Goal: Task Accomplishment & Management: Use online tool/utility

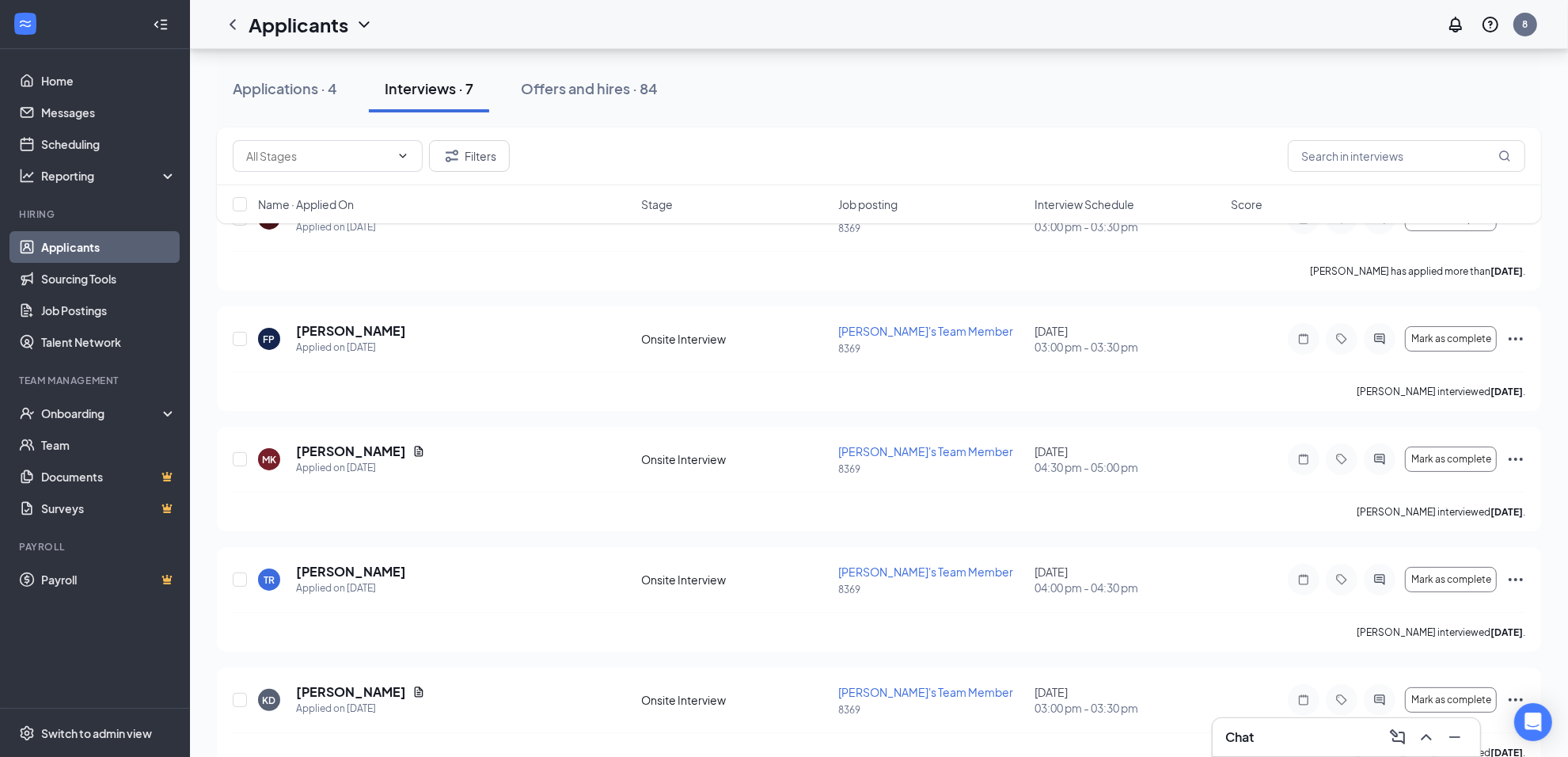
scroll to position [100, 0]
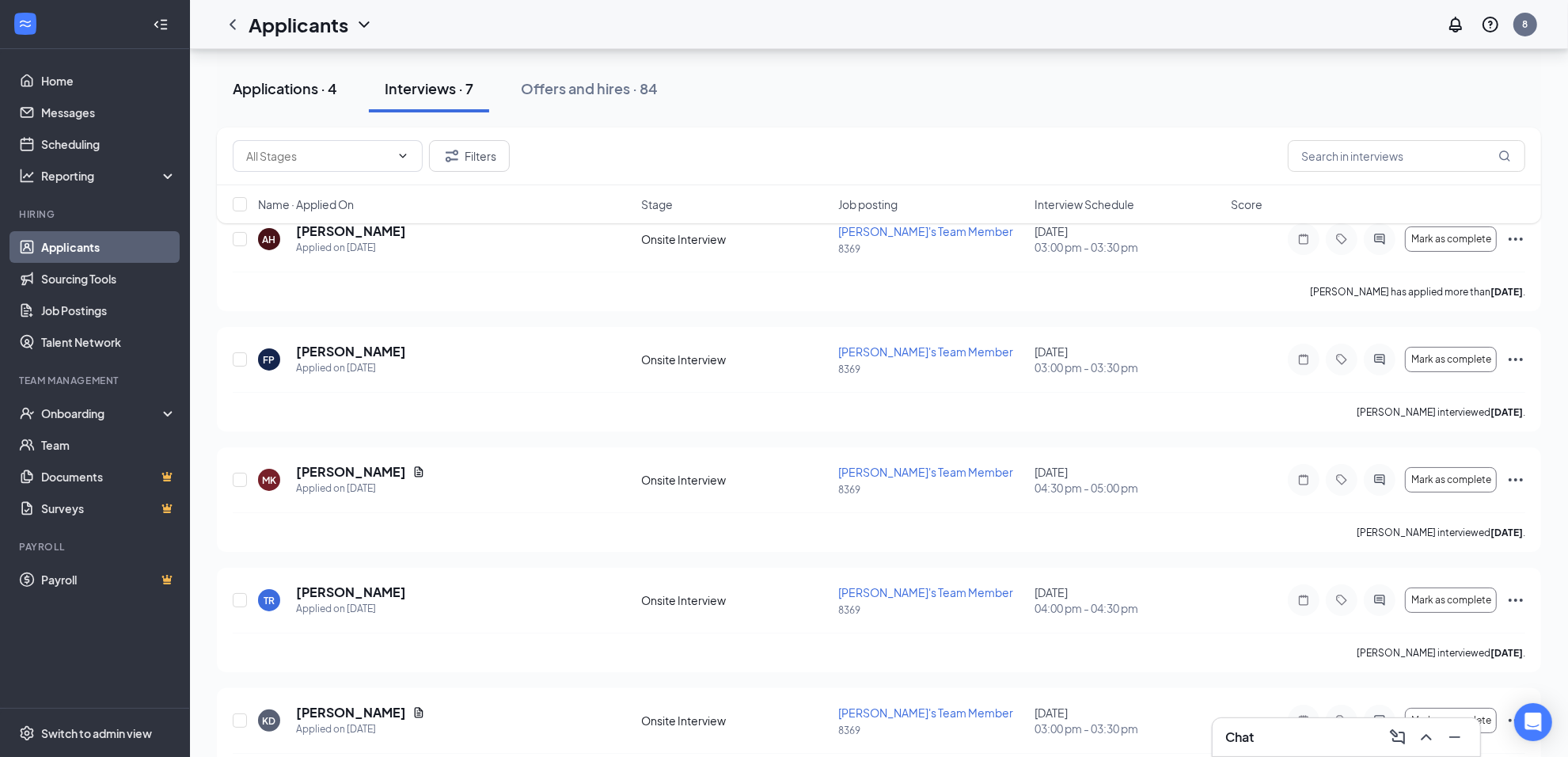
click at [295, 93] on div "Applications · 4" at bounding box center [286, 88] width 105 height 20
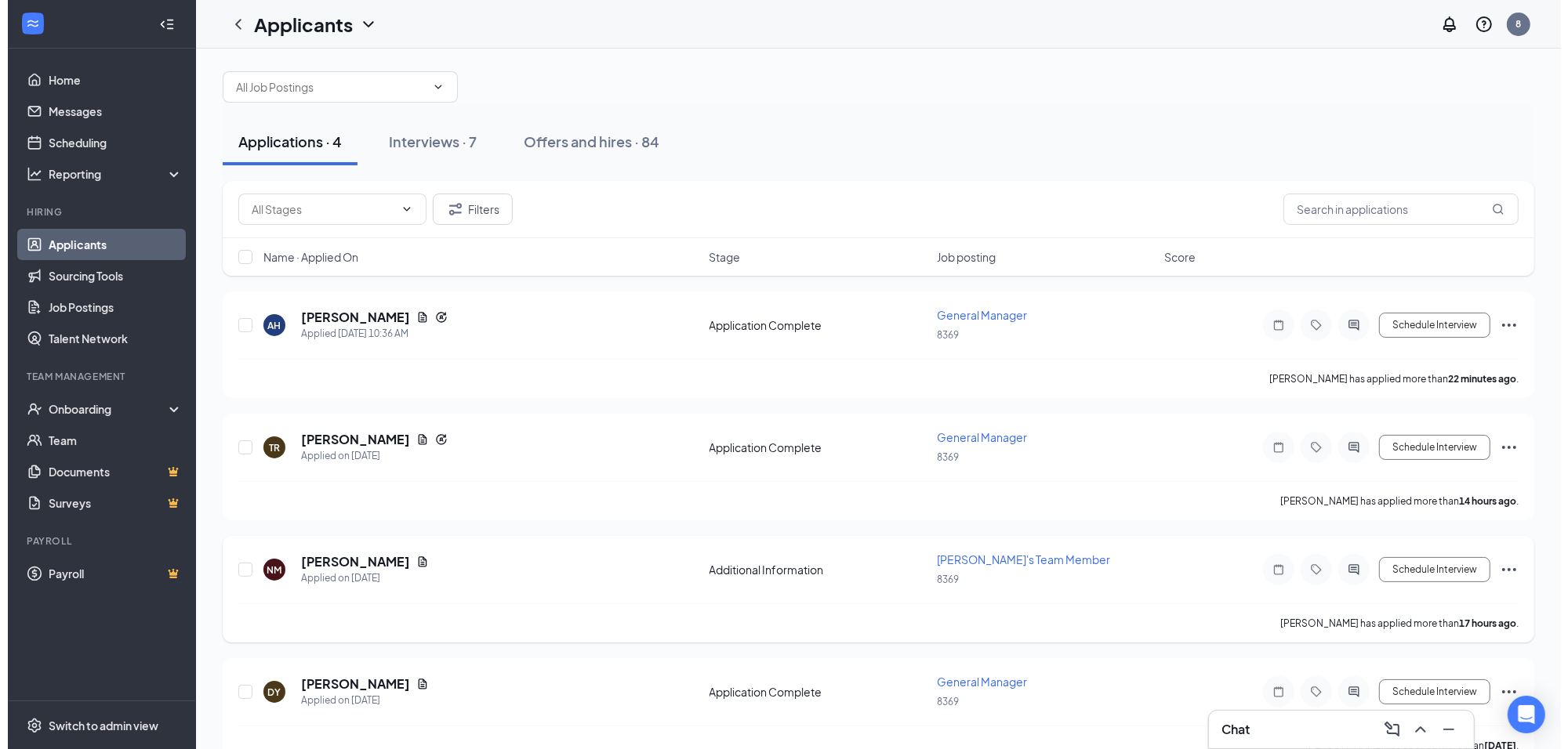
scroll to position [45, 0]
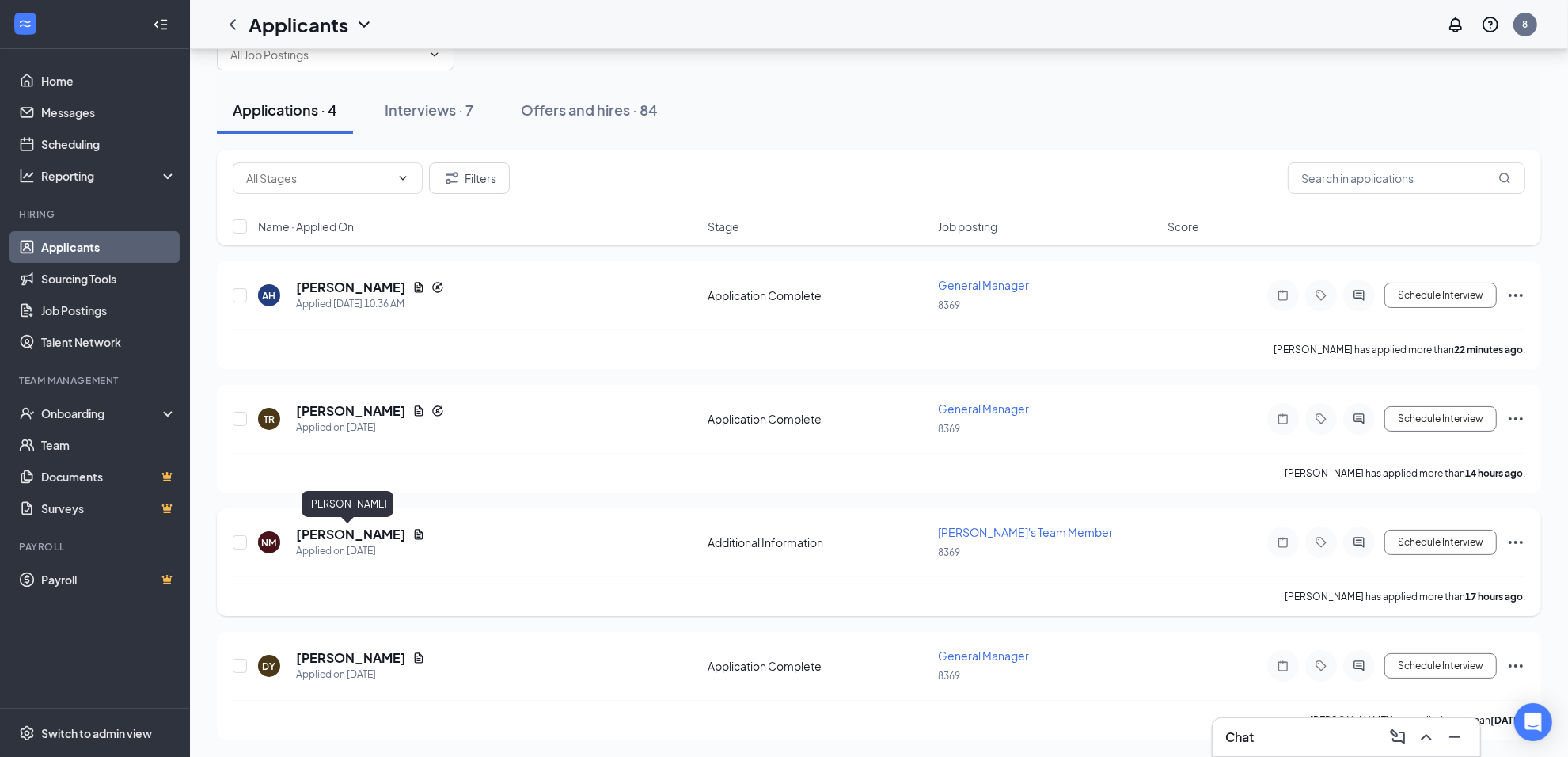
click at [339, 537] on h5 "[PERSON_NAME]" at bounding box center [351, 535] width 110 height 18
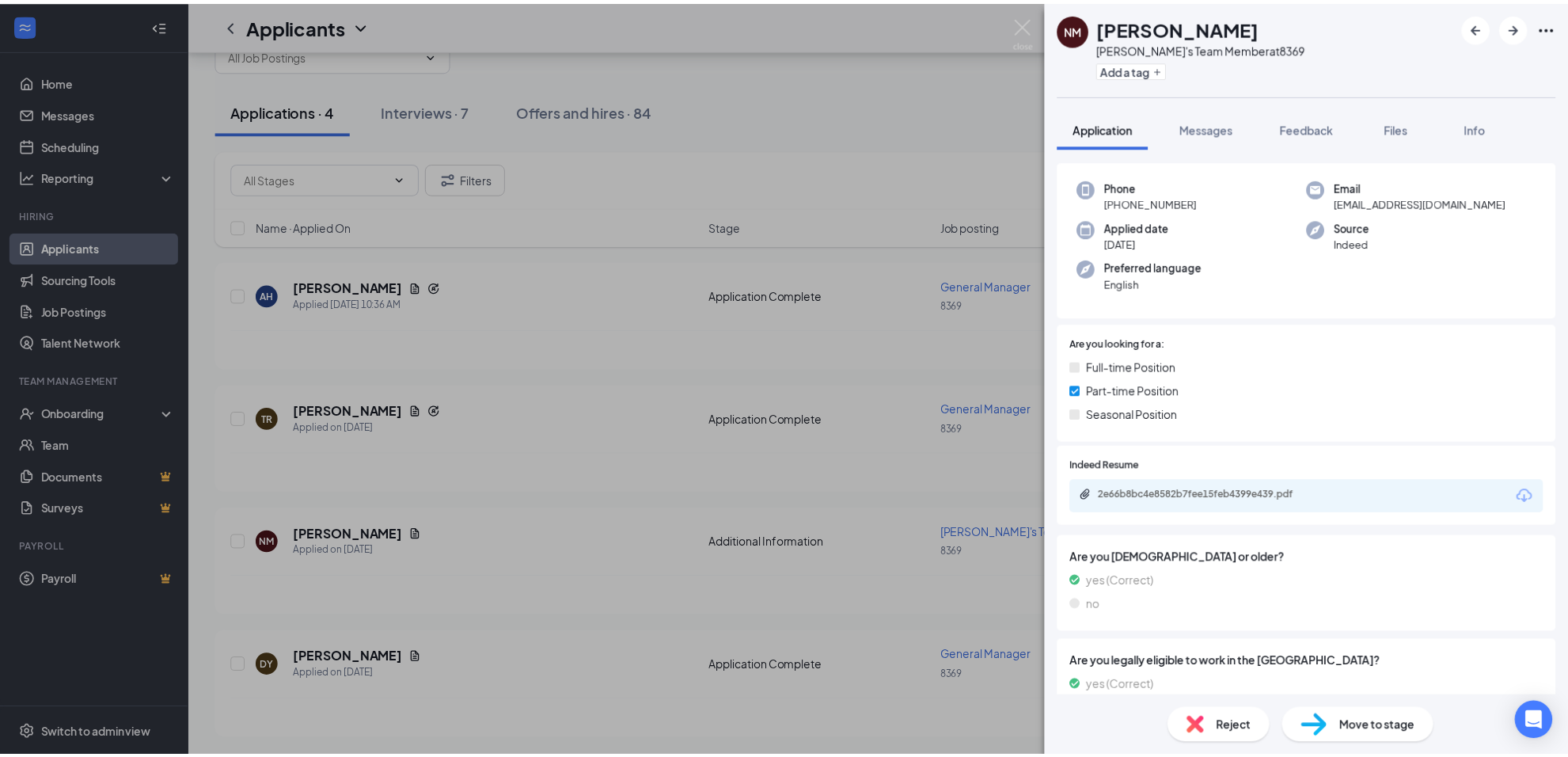
scroll to position [132, 0]
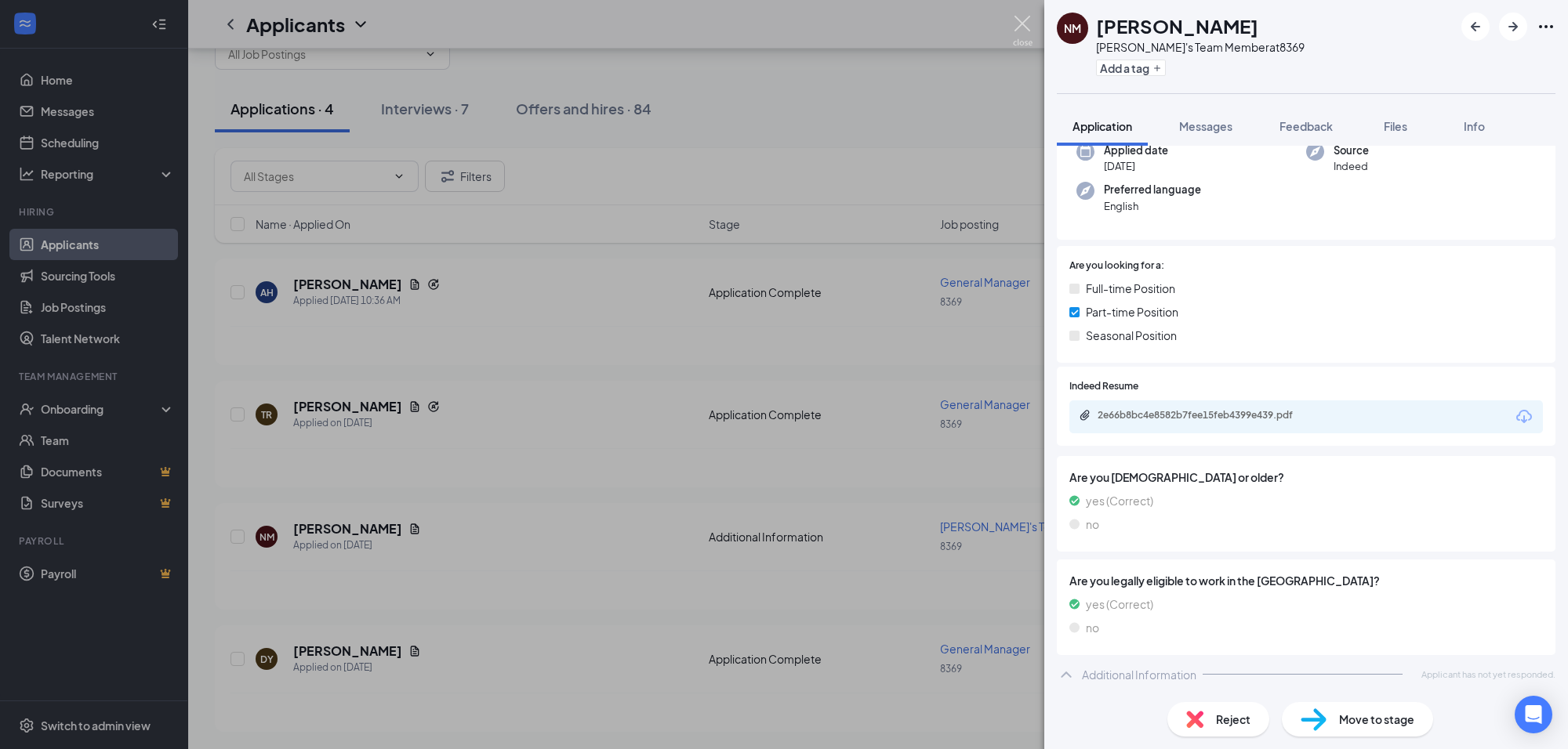
click at [1027, 26] on img at bounding box center [1022, 31] width 20 height 30
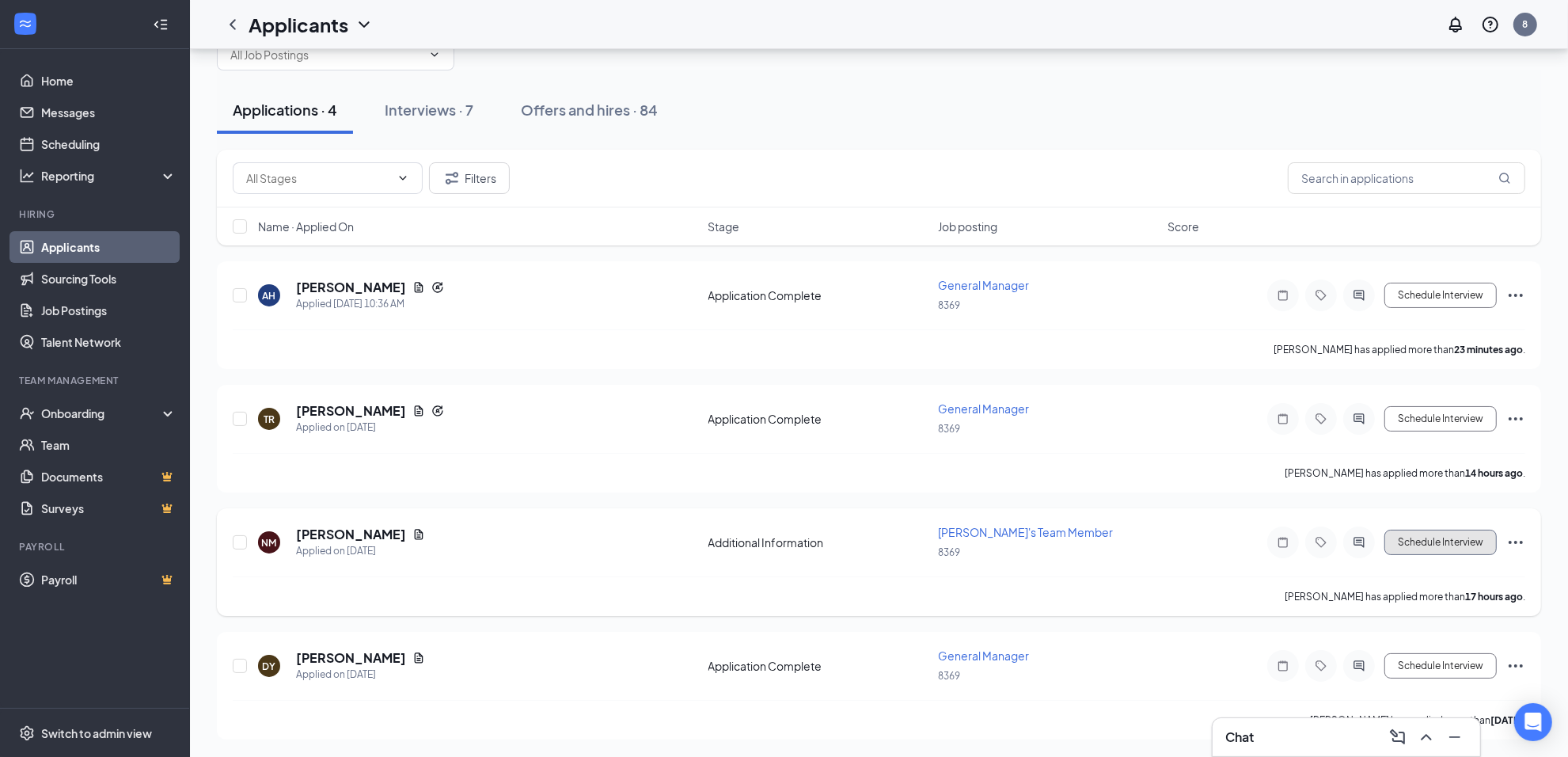
click at [1465, 550] on button "Schedule Interview" at bounding box center [1440, 542] width 112 height 25
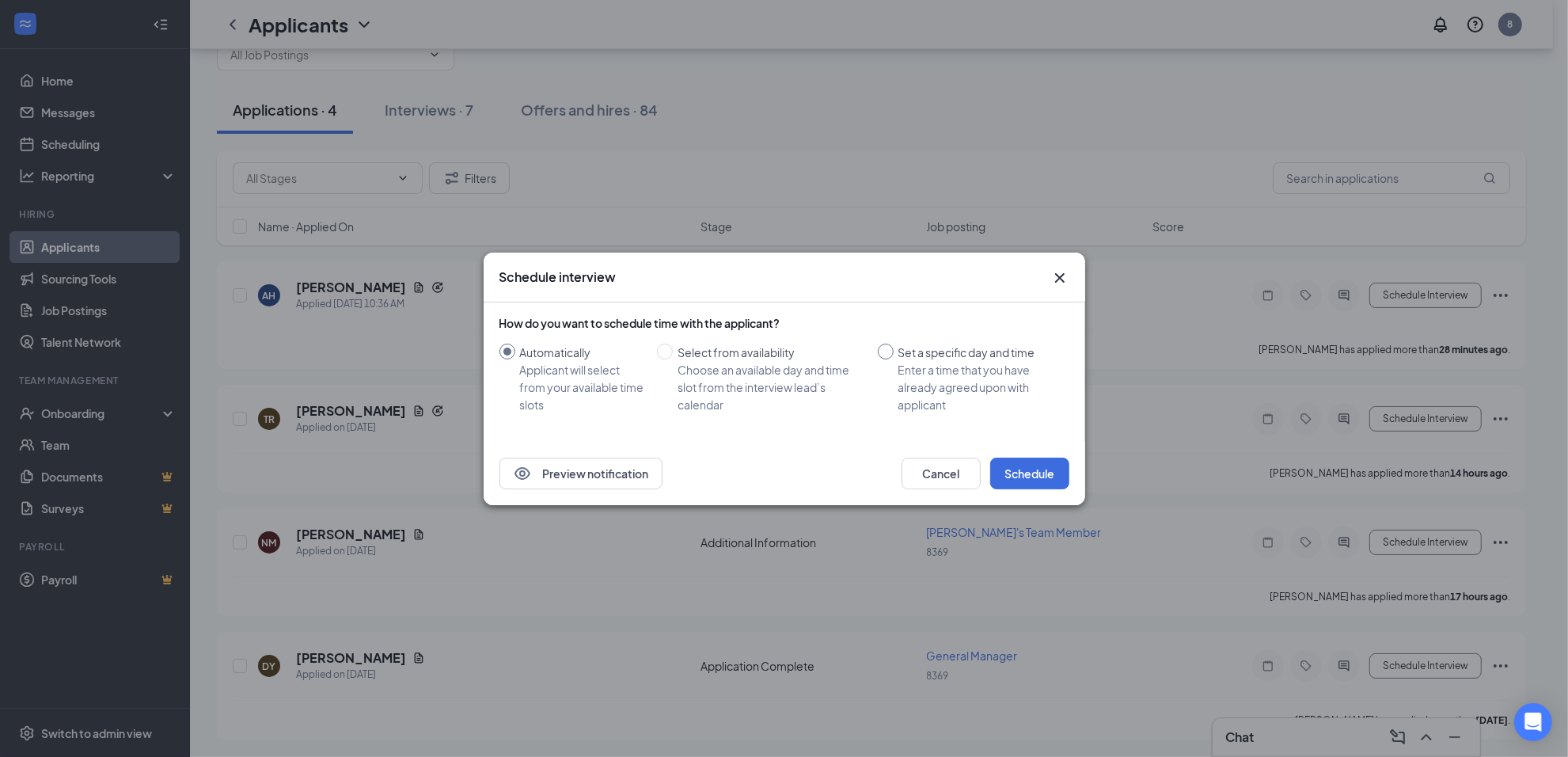
click at [889, 347] on input "Set a specific day and time Enter a time that you have already agreed upon with…" at bounding box center [886, 352] width 16 height 16
radio input "true"
radio input "false"
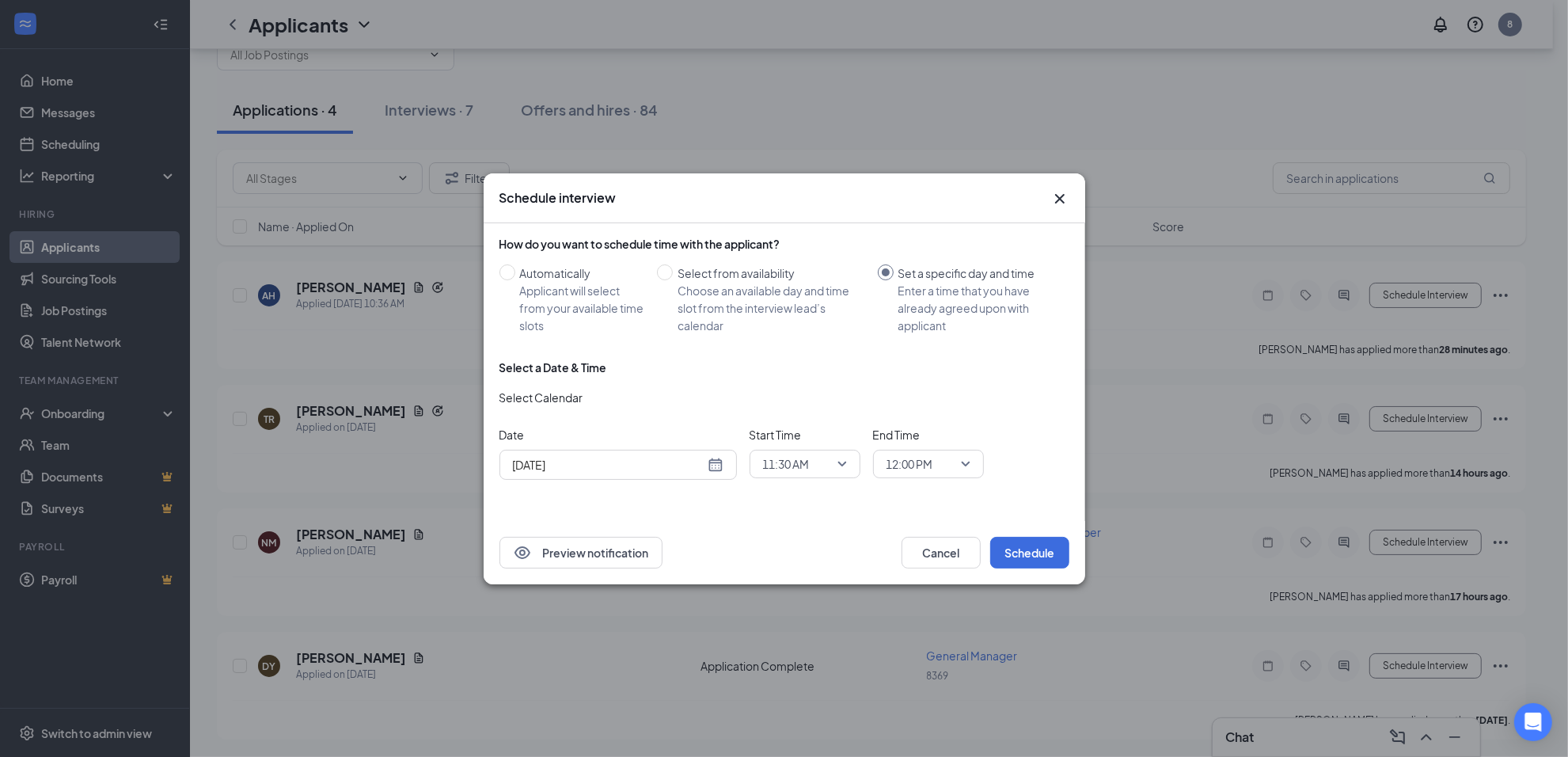
click at [713, 469] on div "[DATE]" at bounding box center [618, 465] width 211 height 18
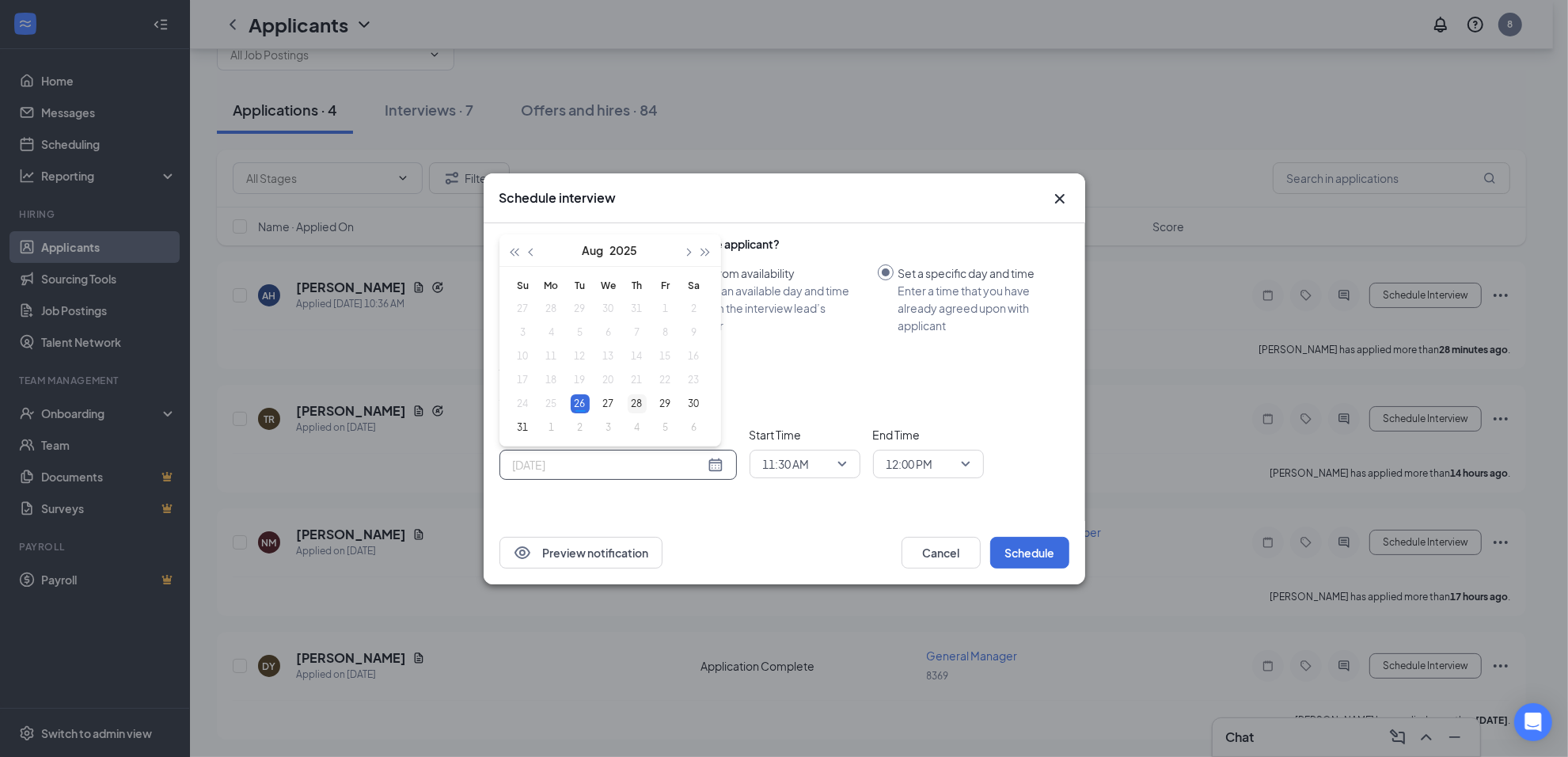
type input "[DATE]"
click at [638, 401] on div "28" at bounding box center [637, 404] width 19 height 19
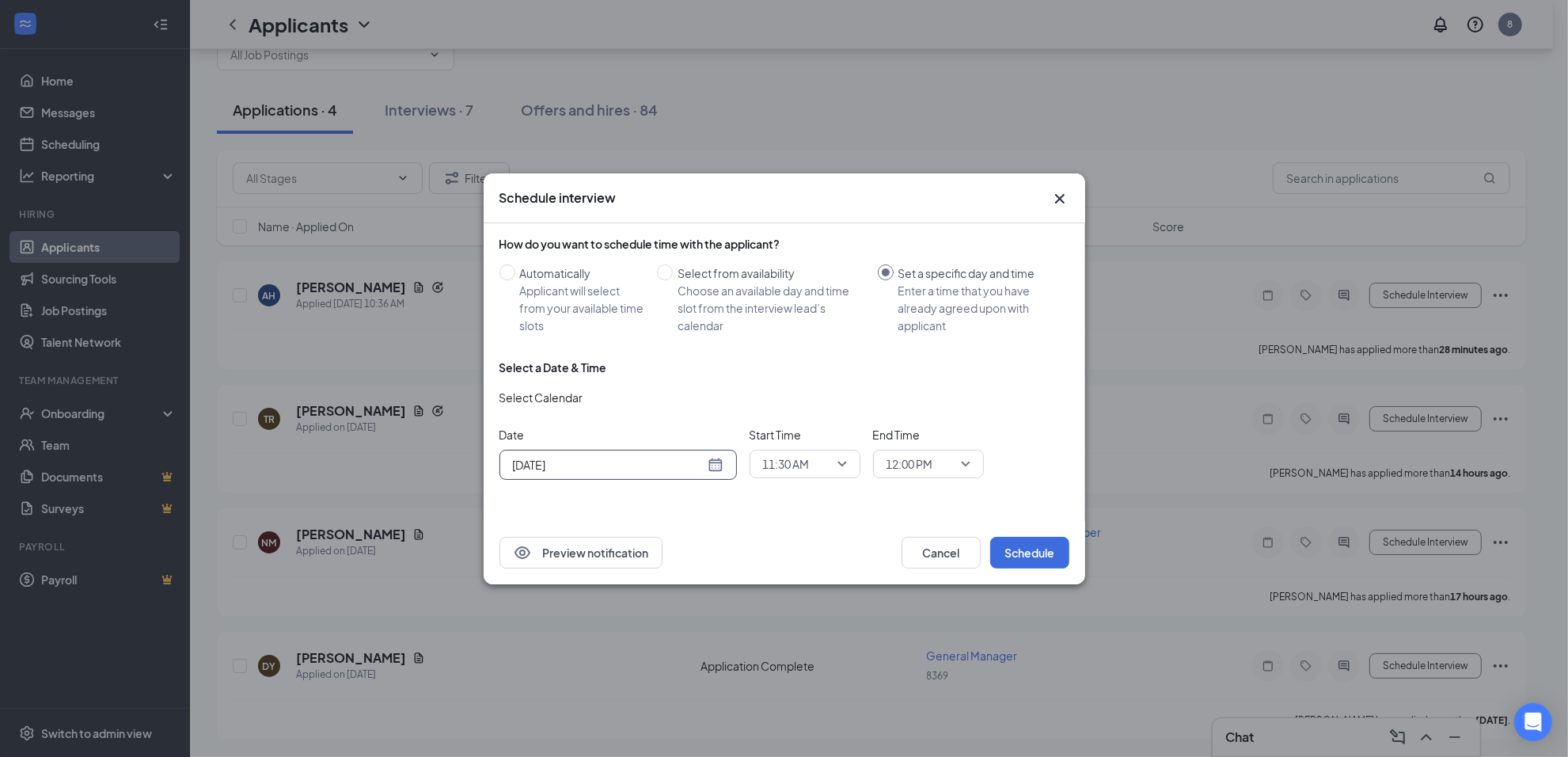
click at [848, 466] on div "11:30 AM" at bounding box center [804, 463] width 111 height 28
click at [800, 289] on span "02:00 PM" at bounding box center [786, 293] width 47 height 18
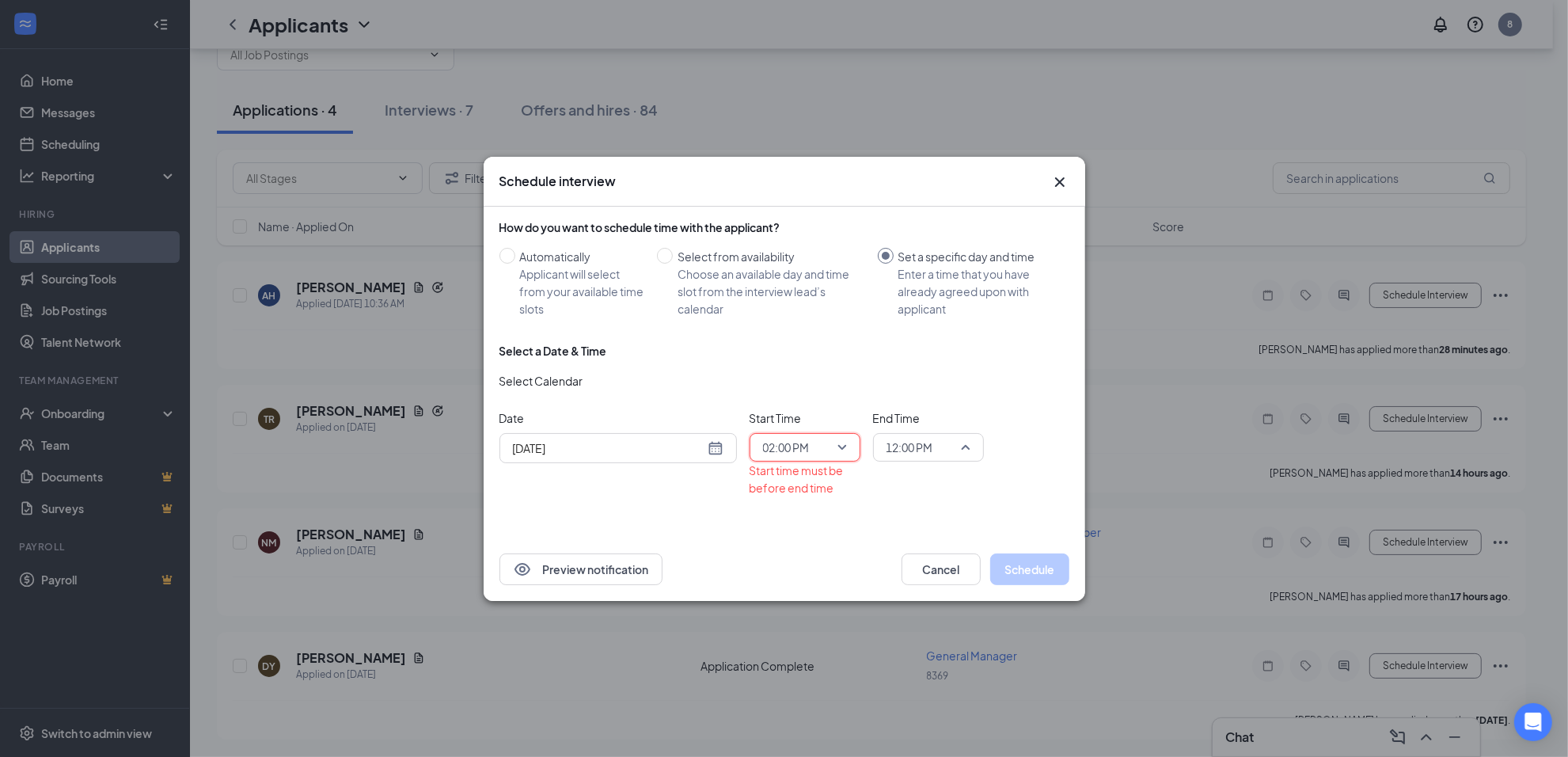
click at [965, 448] on span "12:00 PM" at bounding box center [928, 447] width 84 height 23
click at [920, 334] on span "02:15 PM" at bounding box center [909, 332] width 47 height 18
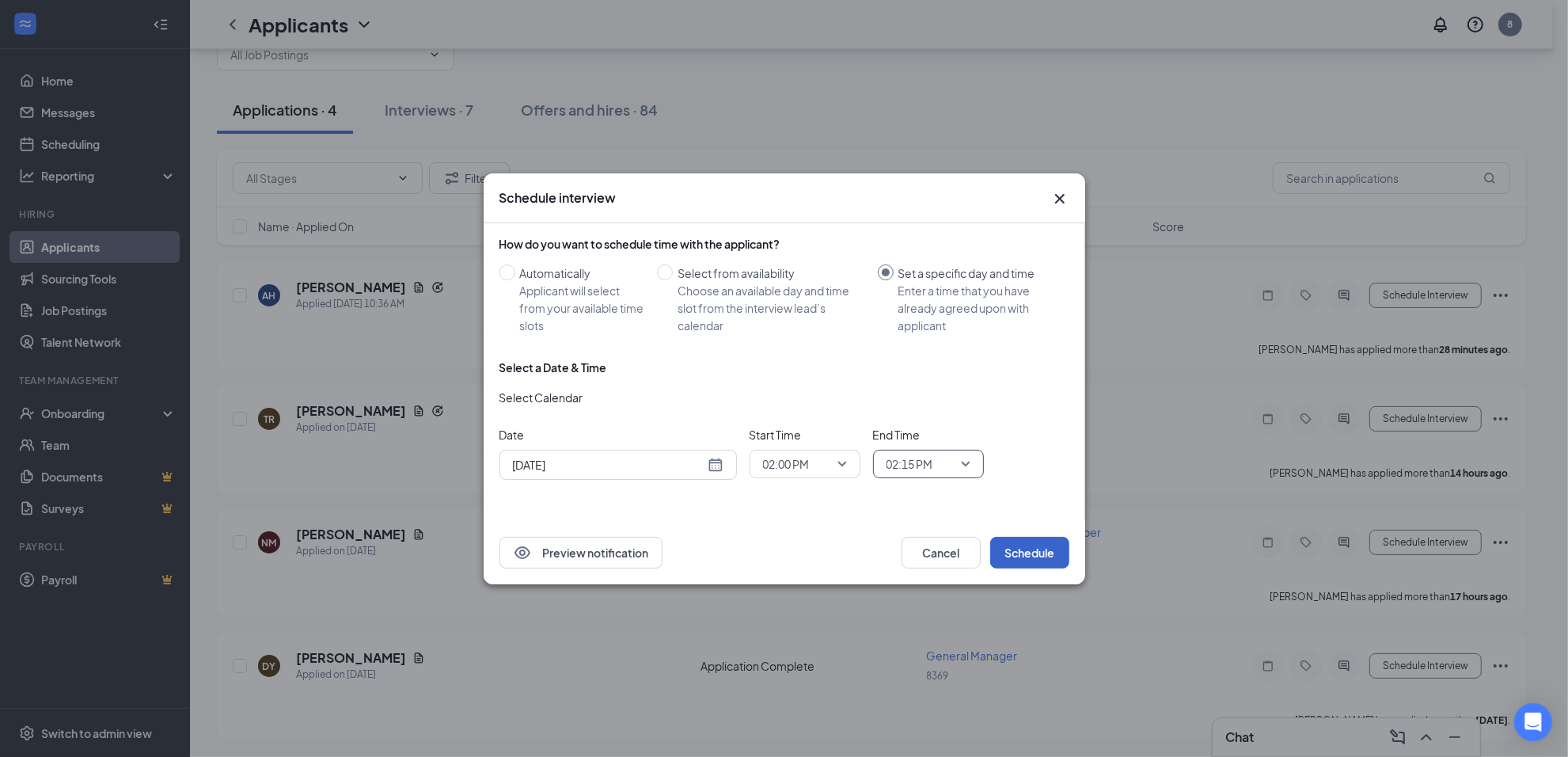
click at [1027, 553] on button "Schedule" at bounding box center [1030, 552] width 79 height 31
